Goal: Find specific page/section: Find specific page/section

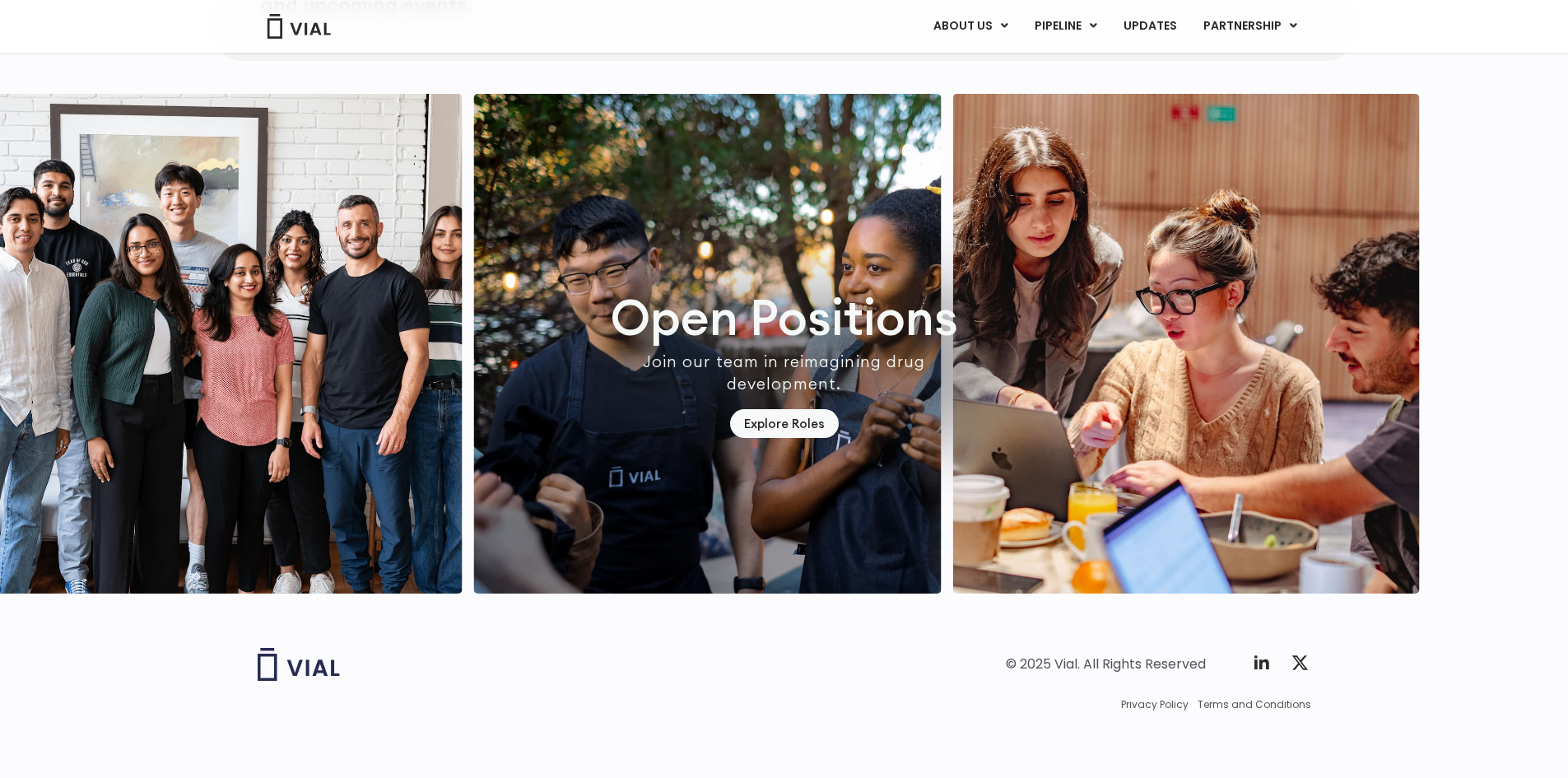
scroll to position [4806, 0]
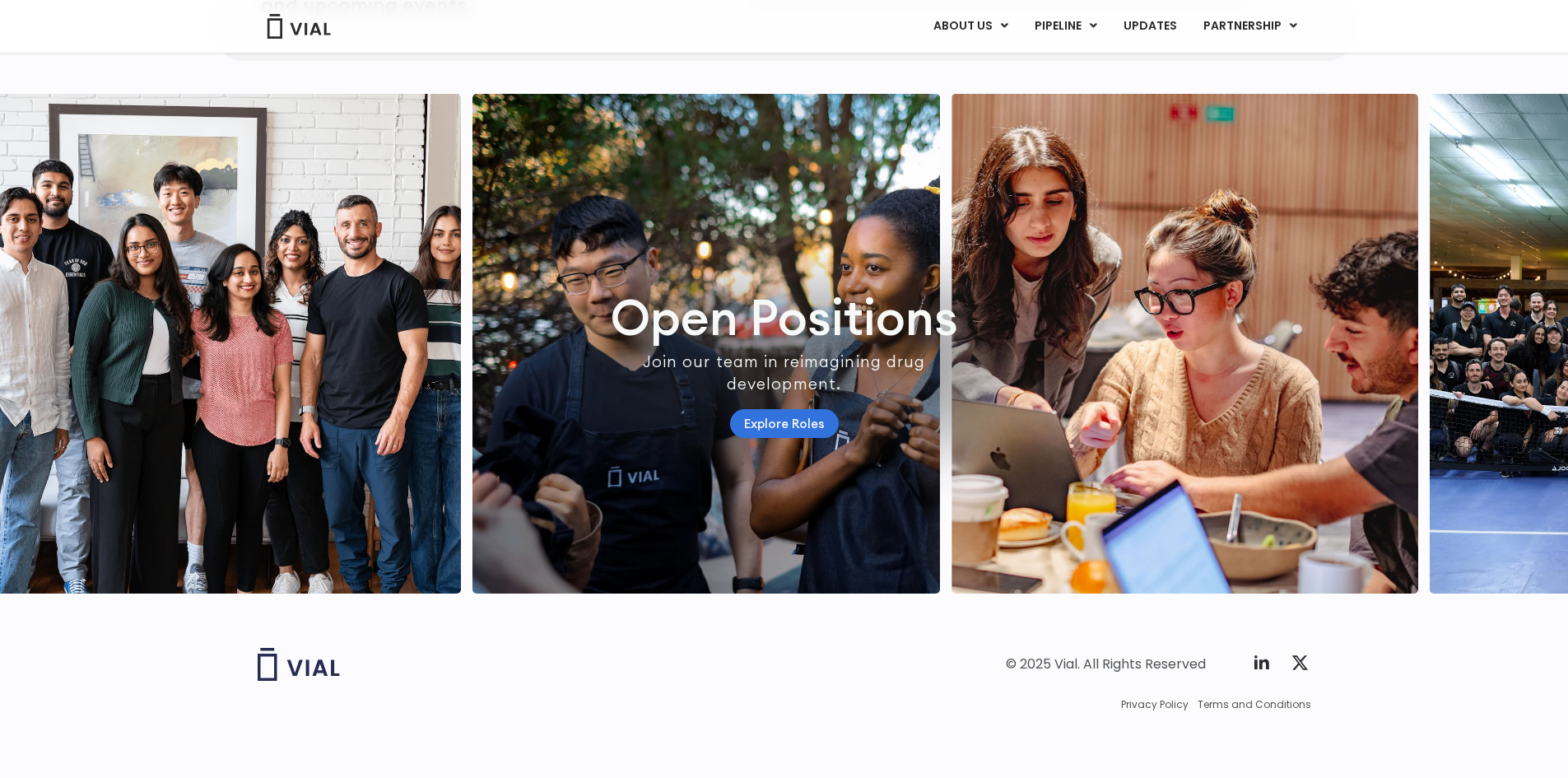
click at [801, 414] on link "Explore Roles" at bounding box center [784, 423] width 109 height 29
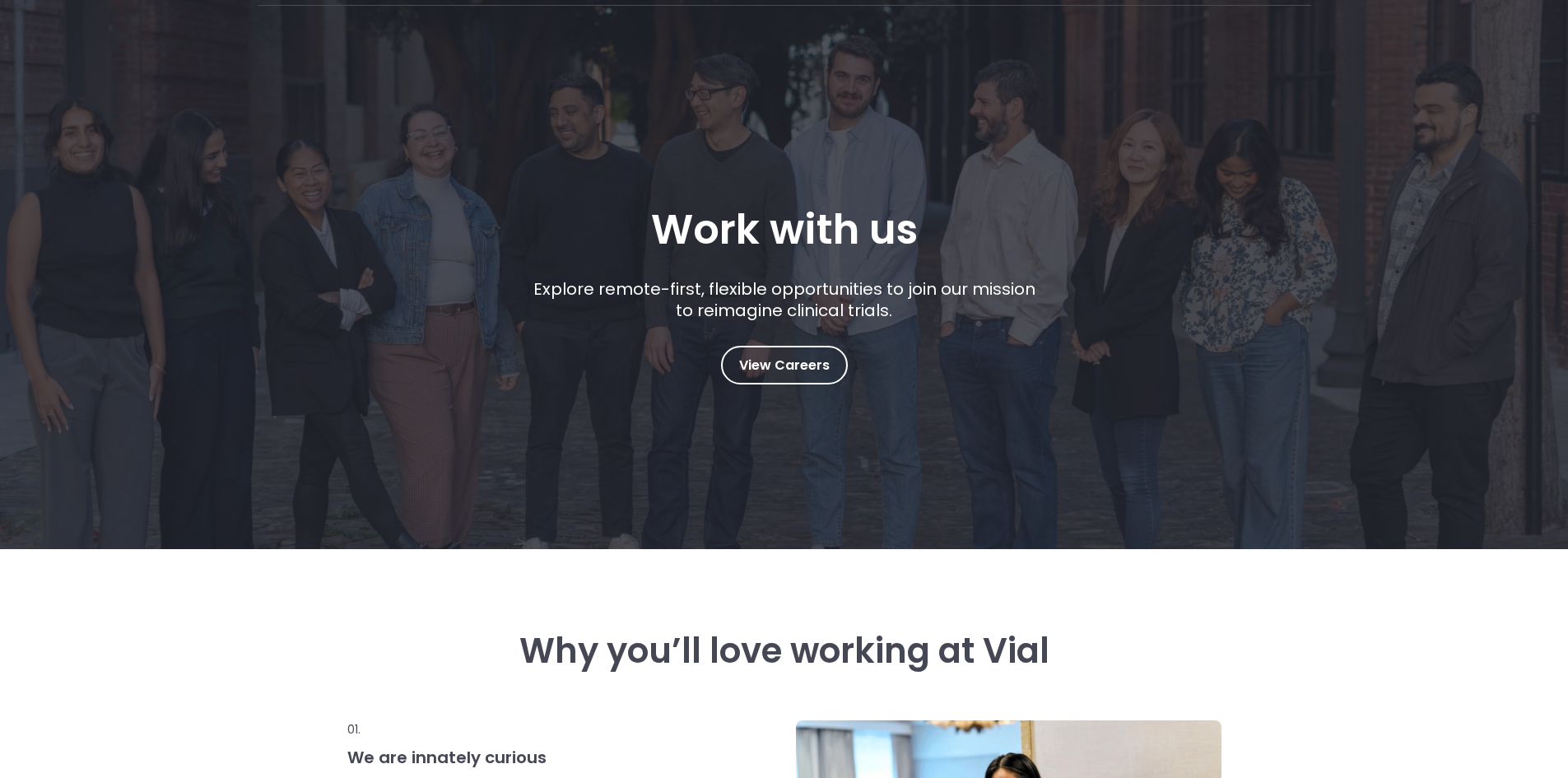
scroll to position [247, 0]
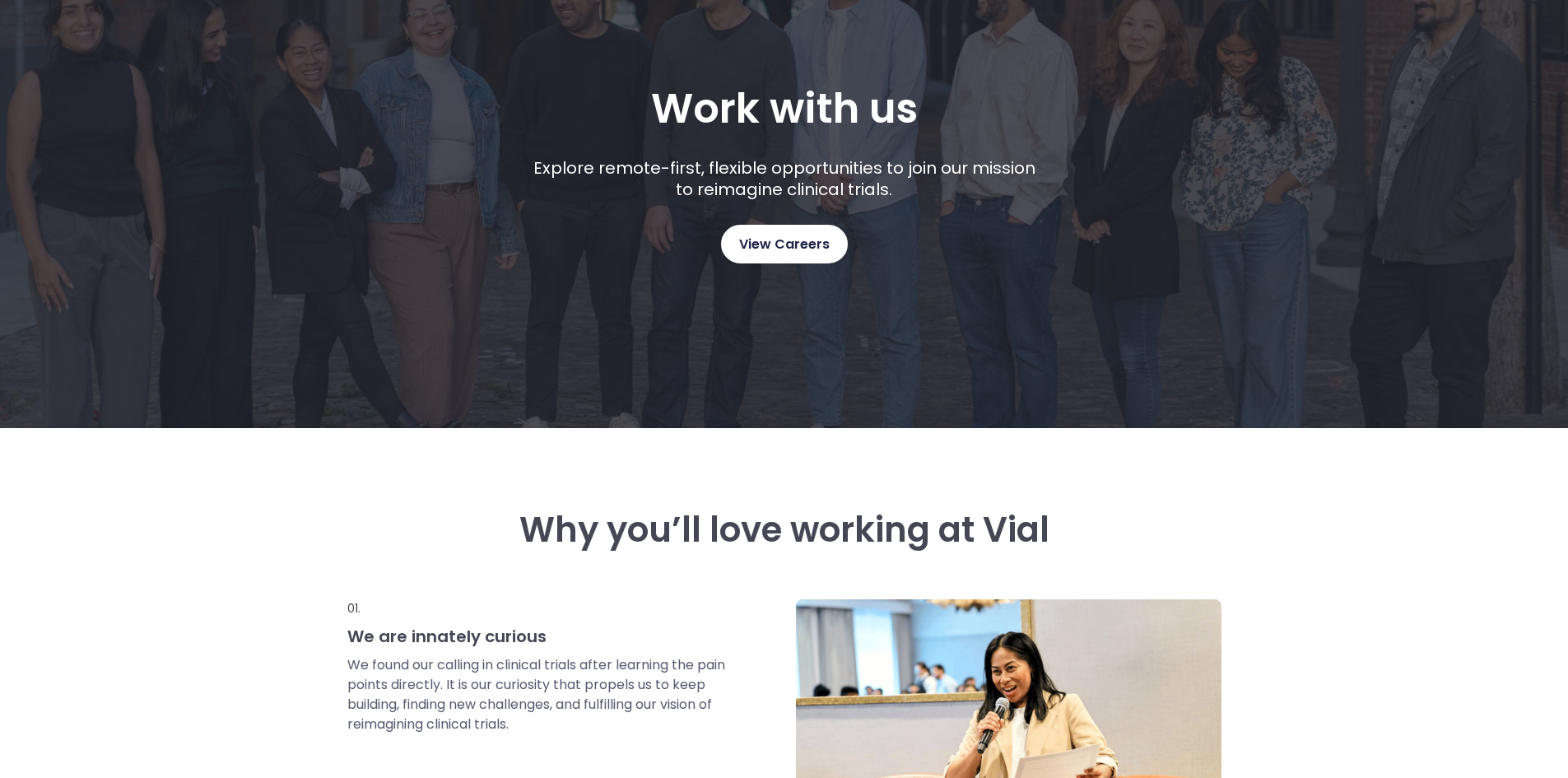
click at [760, 234] on span "View Careers" at bounding box center [784, 244] width 90 height 21
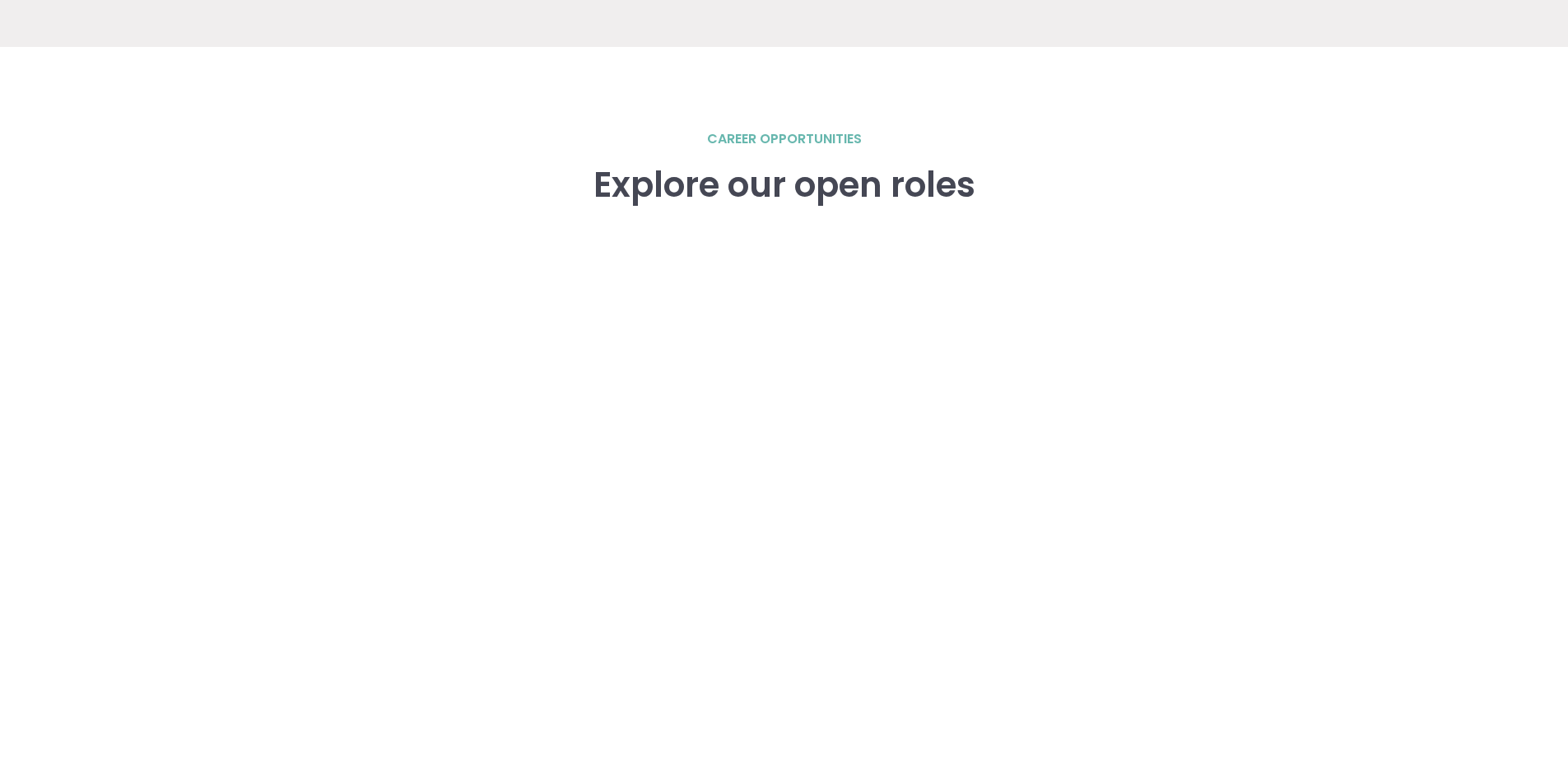
scroll to position [2448, 0]
